Goal: Navigation & Orientation: Understand site structure

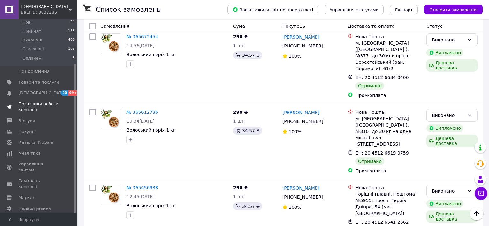
scroll to position [64, 0]
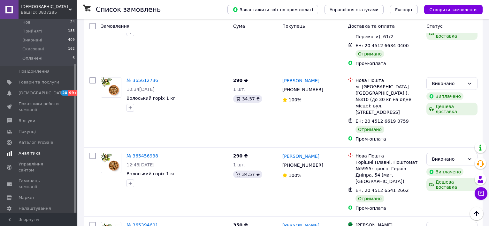
click at [30, 148] on link "Аналітика" at bounding box center [39, 153] width 79 height 11
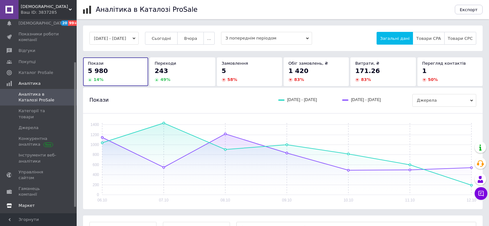
click at [37, 186] on span "Гаманець компанії" at bounding box center [39, 192] width 41 height 12
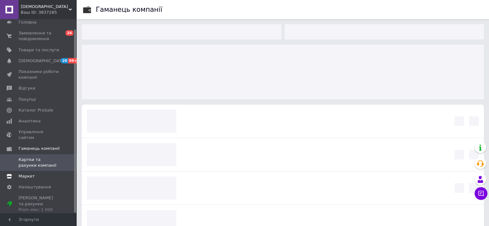
scroll to position [11, 0]
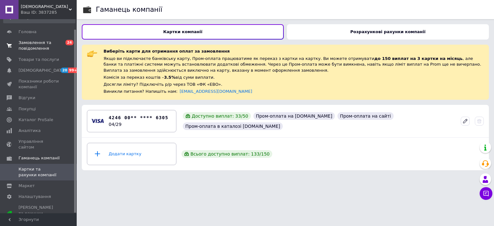
click at [38, 49] on span "Замовлення та повідомлення" at bounding box center [39, 46] width 41 height 12
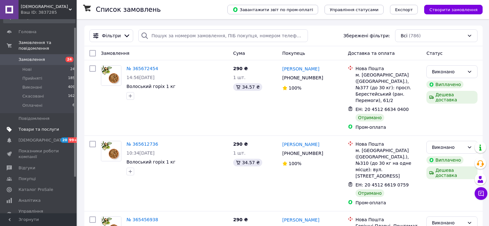
click at [34, 127] on span "Товари та послуги" at bounding box center [39, 130] width 41 height 6
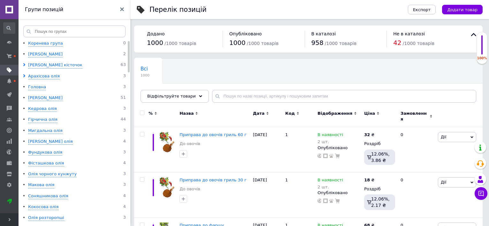
click at [126, 8] on div "Групи позицій" at bounding box center [75, 9] width 112 height 19
click at [123, 9] on icon at bounding box center [122, 9] width 4 height 4
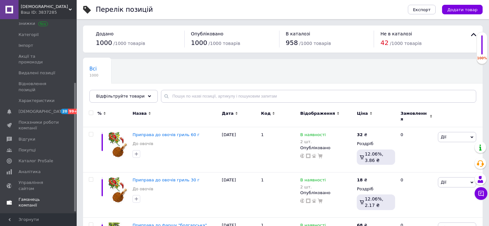
scroll to position [96, 0]
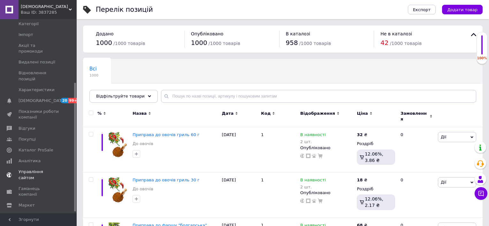
click at [29, 169] on span "Управління сайтом" at bounding box center [39, 175] width 41 height 12
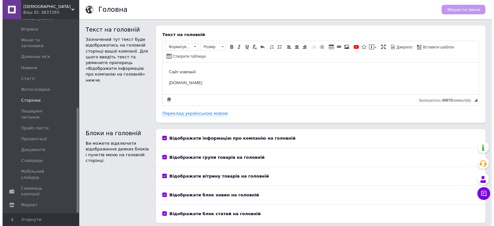
scroll to position [163, 0]
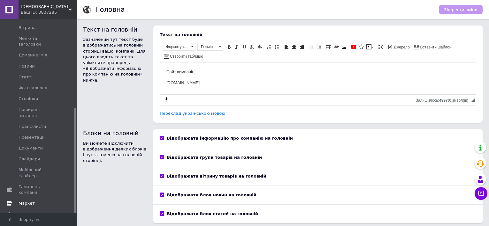
click at [25, 201] on span "Маркет" at bounding box center [27, 204] width 16 height 6
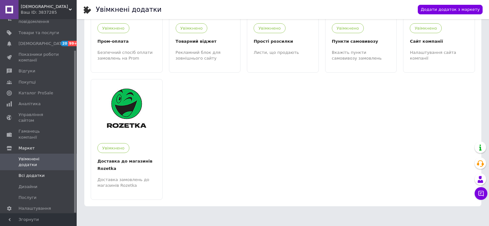
scroll to position [75, 0]
click at [29, 112] on span "Управління сайтом" at bounding box center [39, 118] width 41 height 12
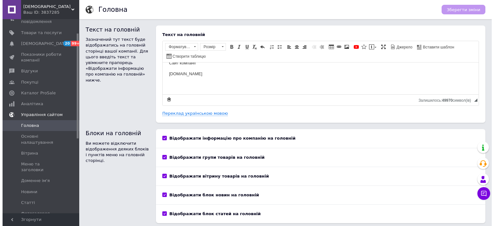
scroll to position [5, 0]
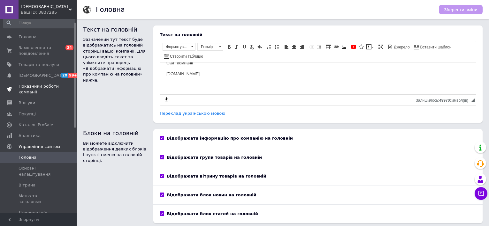
click at [29, 87] on span "Показники роботи компанії" at bounding box center [39, 90] width 41 height 12
